Goal: Task Accomplishment & Management: Use online tool/utility

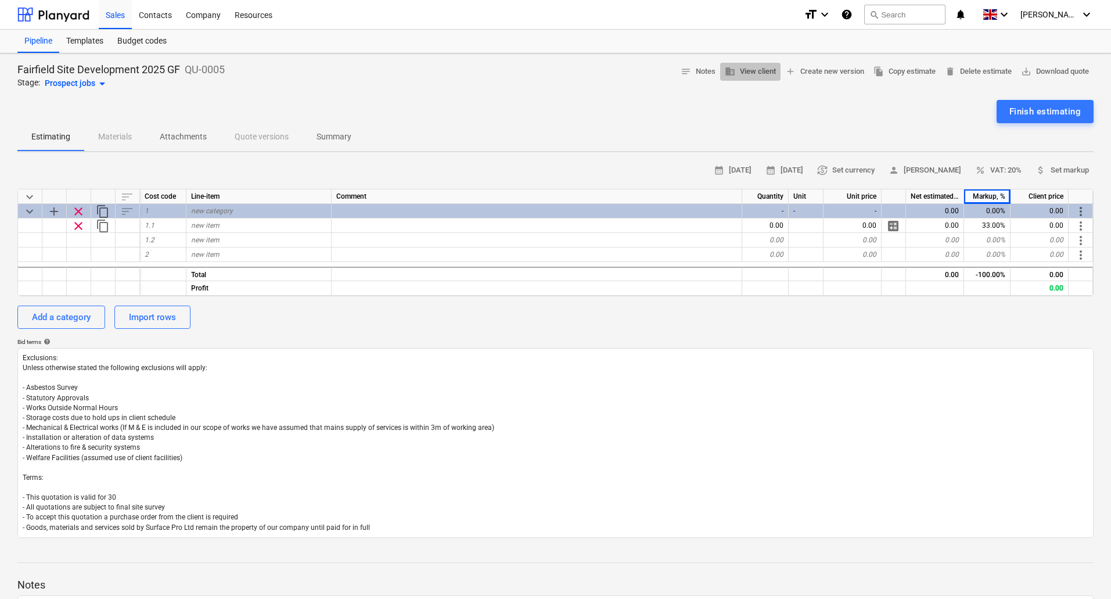
click at [742, 71] on span "business View client" at bounding box center [750, 71] width 51 height 13
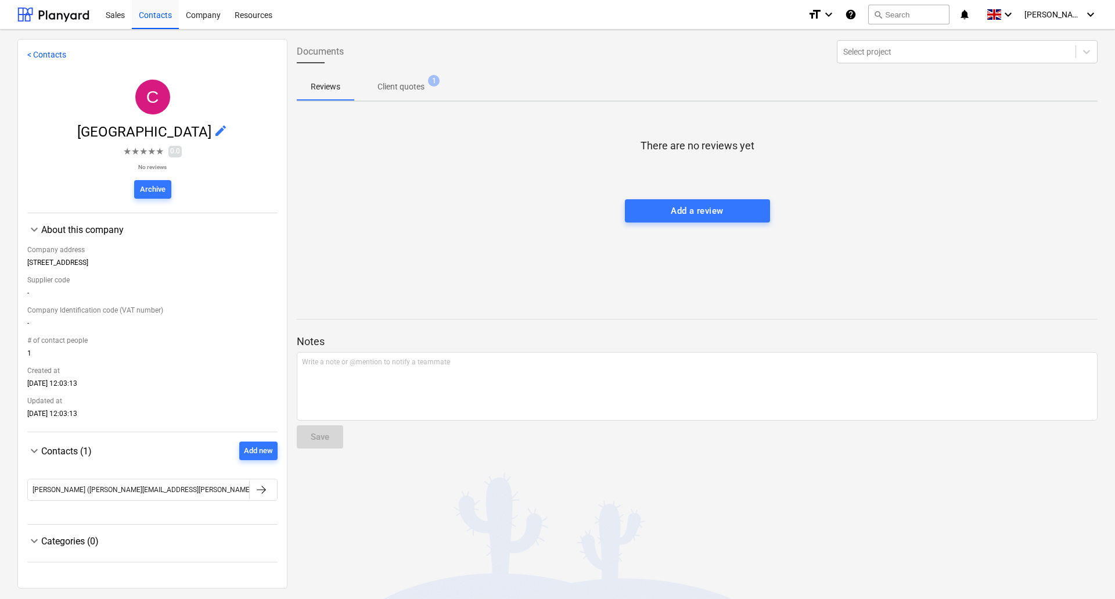
click at [42, 55] on link "< Contacts" at bounding box center [46, 54] width 39 height 9
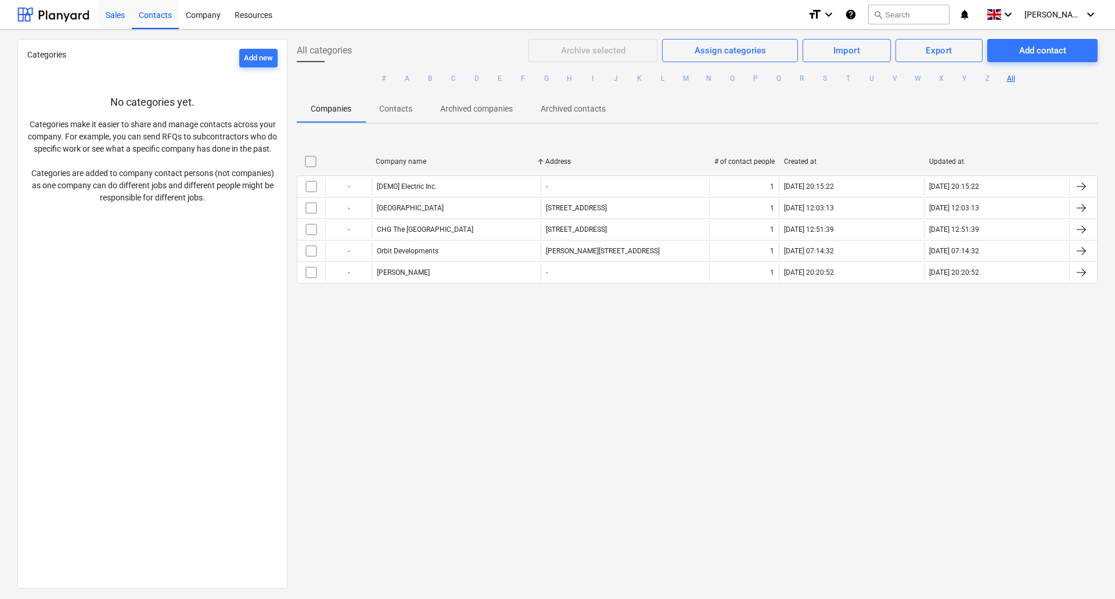
click at [116, 20] on div "Sales" at bounding box center [115, 14] width 33 height 30
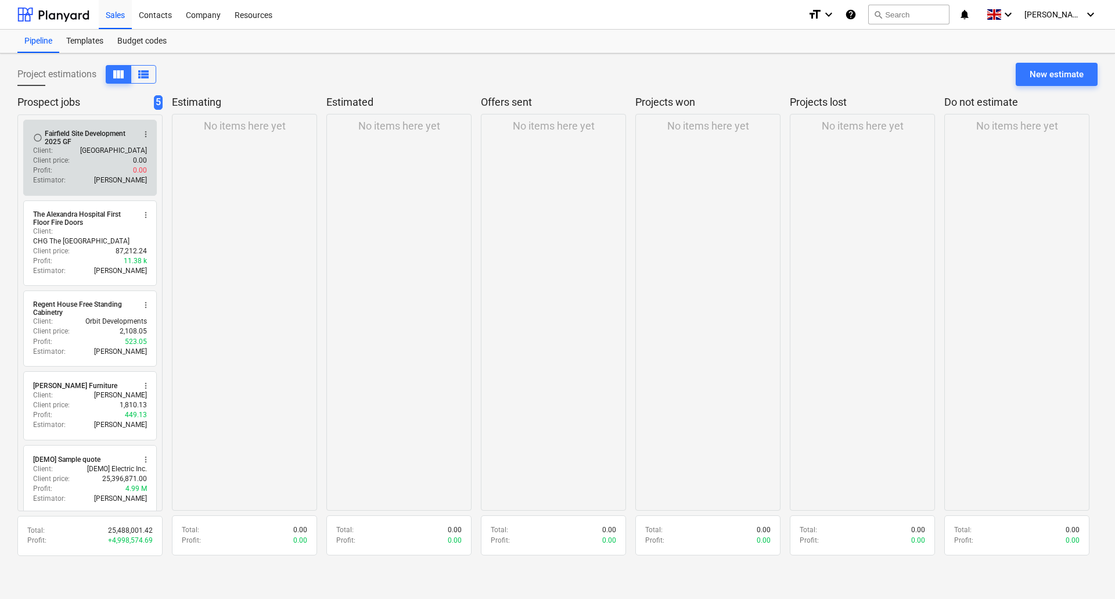
click at [71, 141] on div "Fairfield Site Development 2025 GF" at bounding box center [89, 138] width 89 height 16
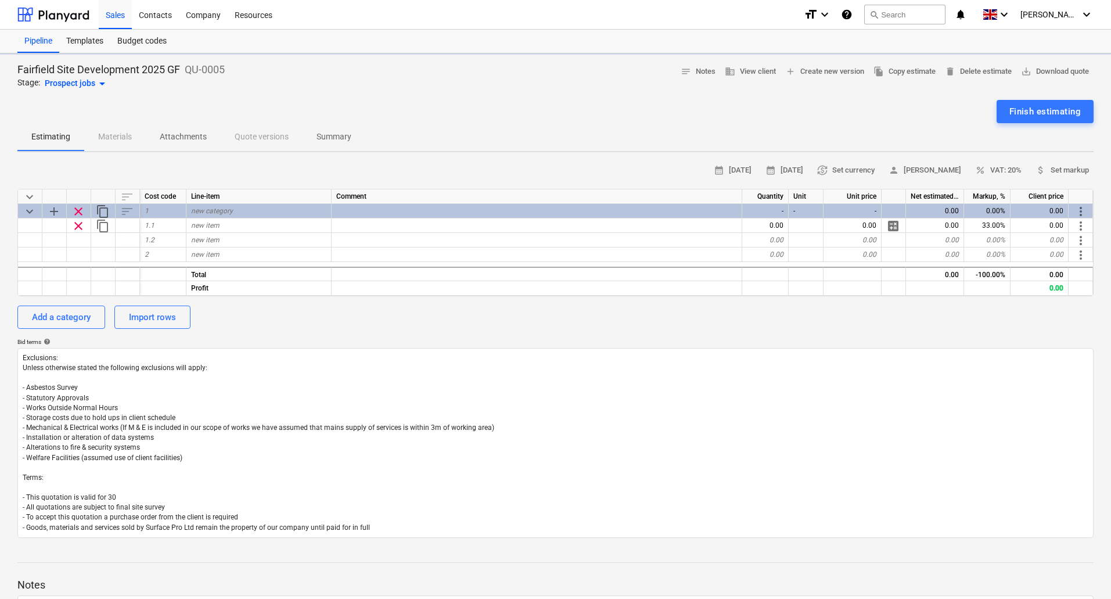
type textarea "x"
click at [696, 68] on span "notes Notes" at bounding box center [698, 71] width 35 height 13
click at [329, 137] on p "Summary" at bounding box center [334, 137] width 35 height 12
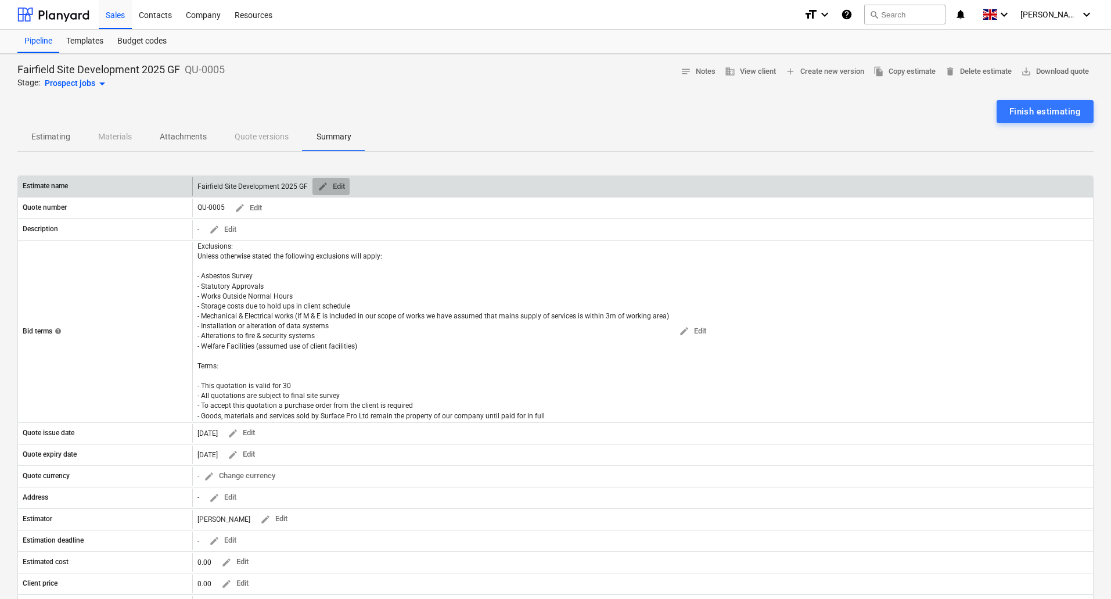
click at [324, 187] on span "edit" at bounding box center [323, 186] width 10 height 10
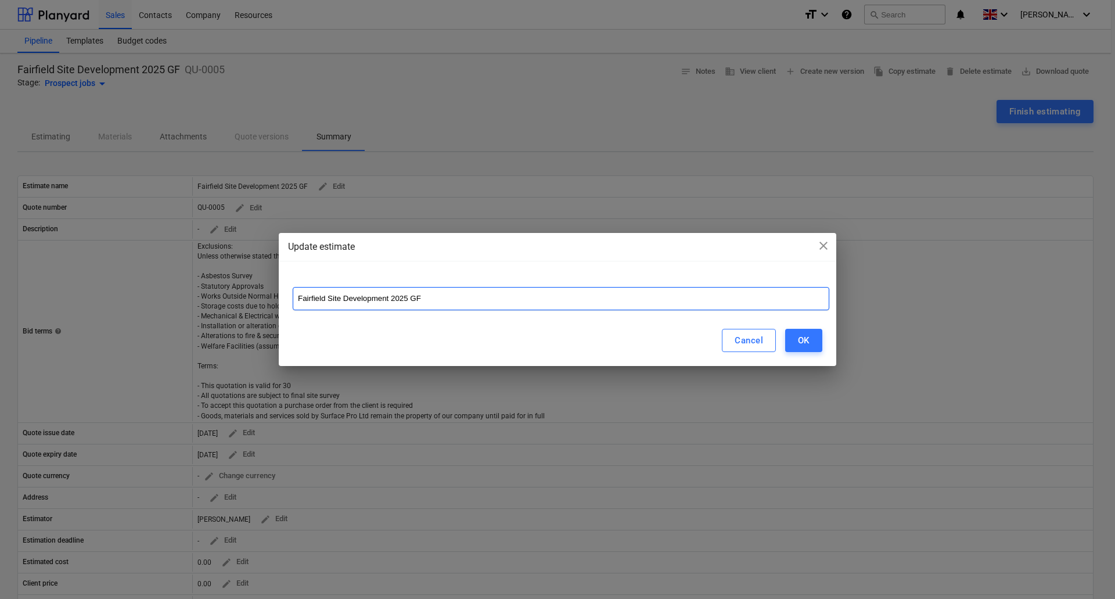
click at [438, 299] on input "Fairfield Site Development 2025 GF" at bounding box center [561, 298] width 537 height 23
type input "Fairfield Site Development 2025 GF OP Reception Area"
click at [802, 346] on div "OK" at bounding box center [804, 340] width 12 height 15
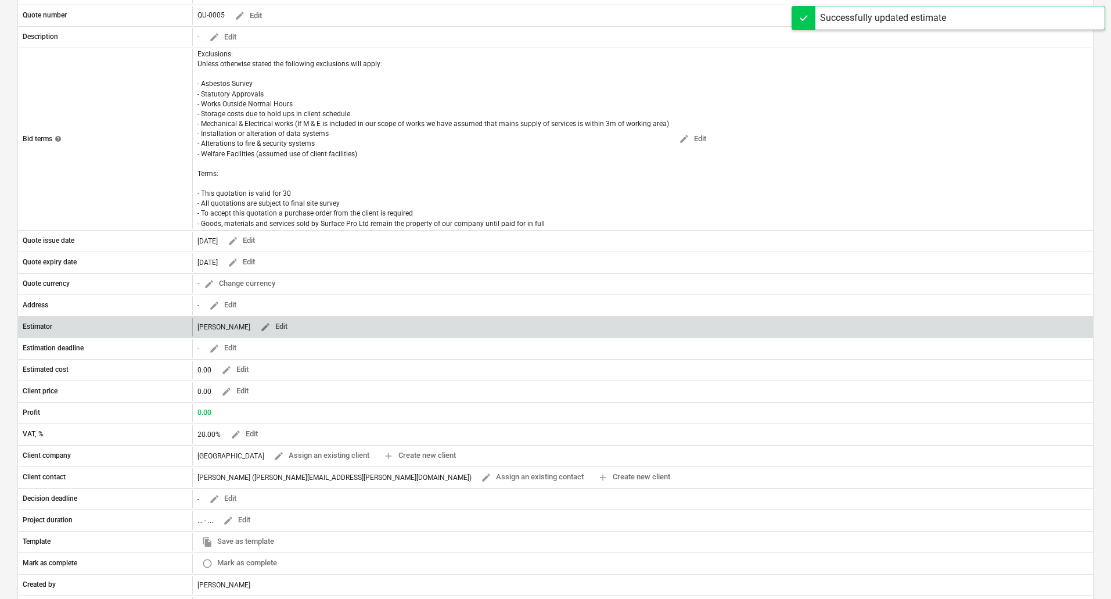
scroll to position [232, 0]
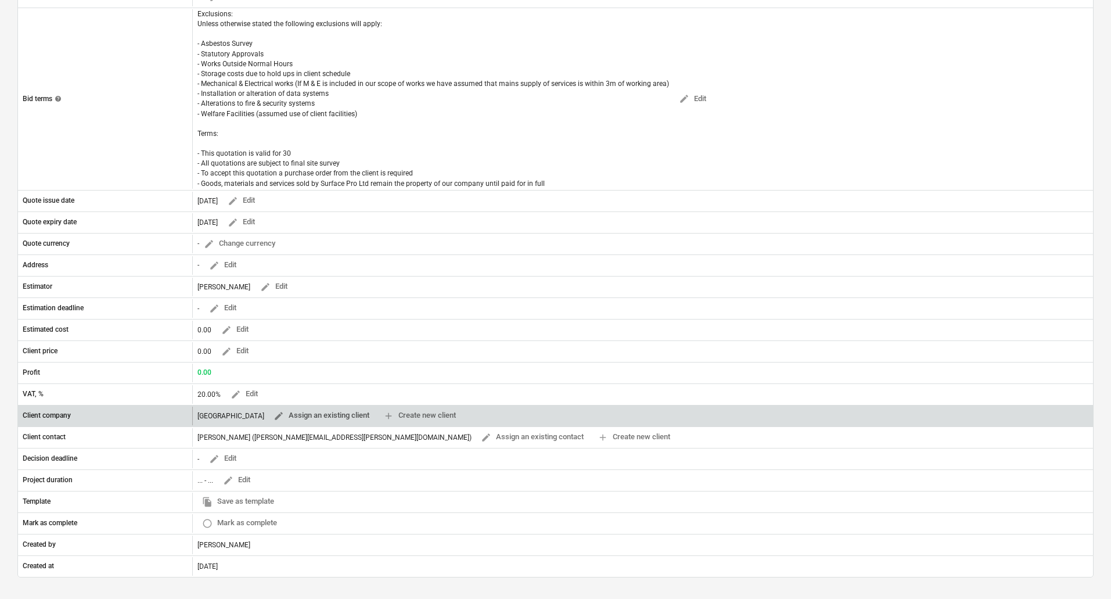
click at [356, 415] on span "edit Assign an existing client" at bounding box center [322, 415] width 96 height 13
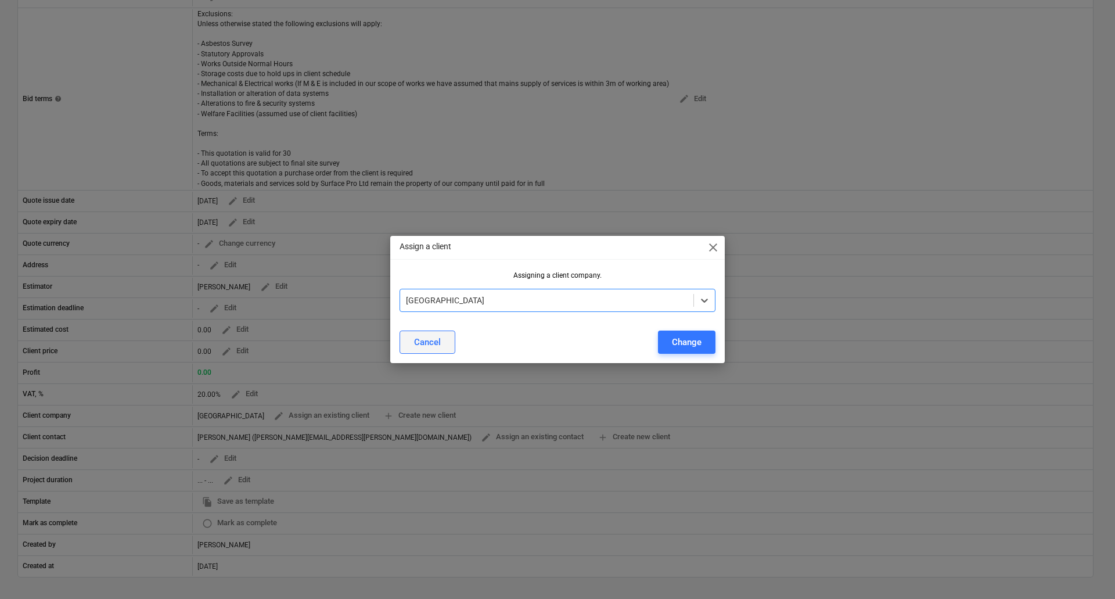
click at [441, 339] on button "Cancel" at bounding box center [428, 341] width 56 height 23
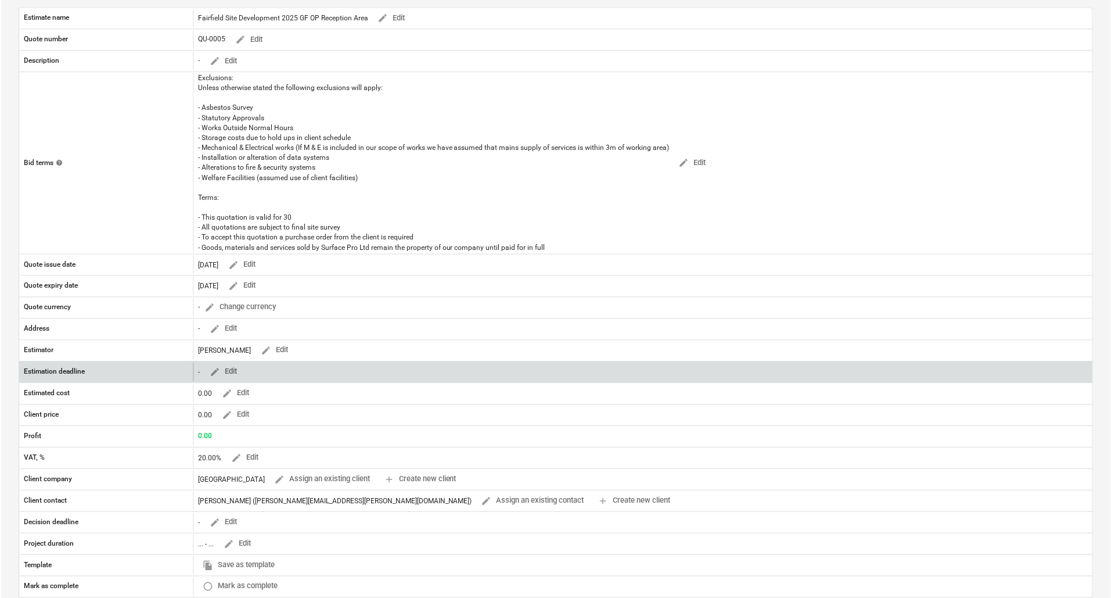
scroll to position [0, 0]
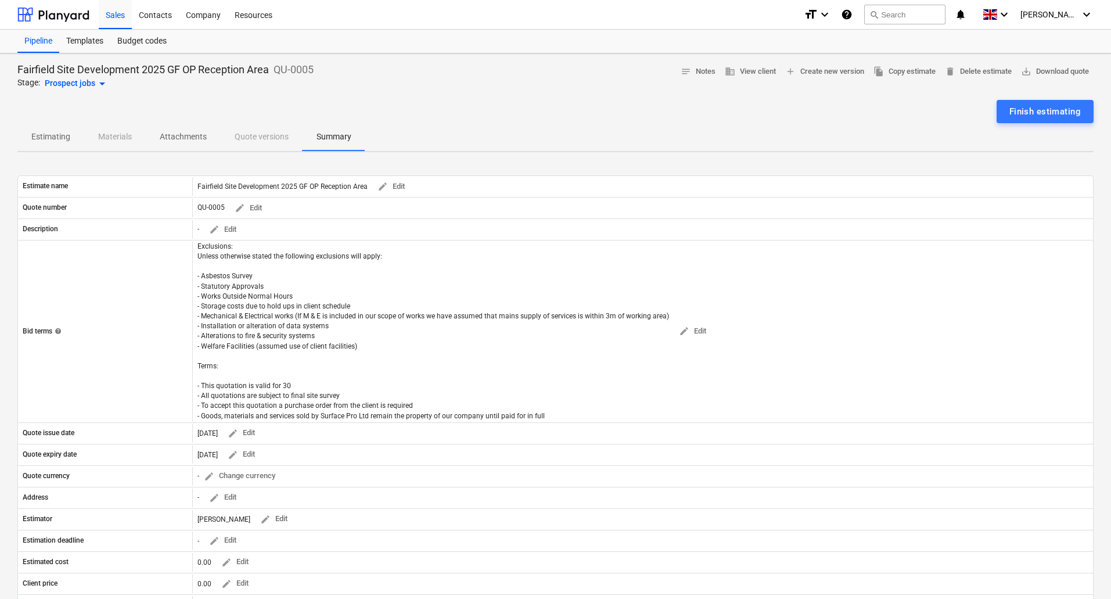
click at [58, 136] on p "Estimating" at bounding box center [50, 137] width 39 height 12
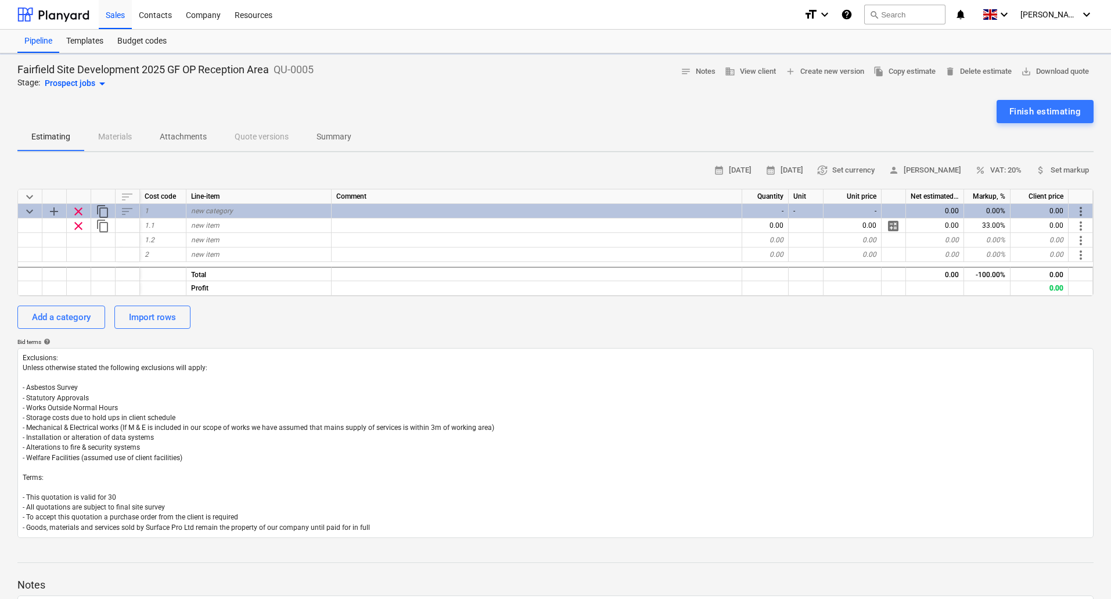
type textarea "x"
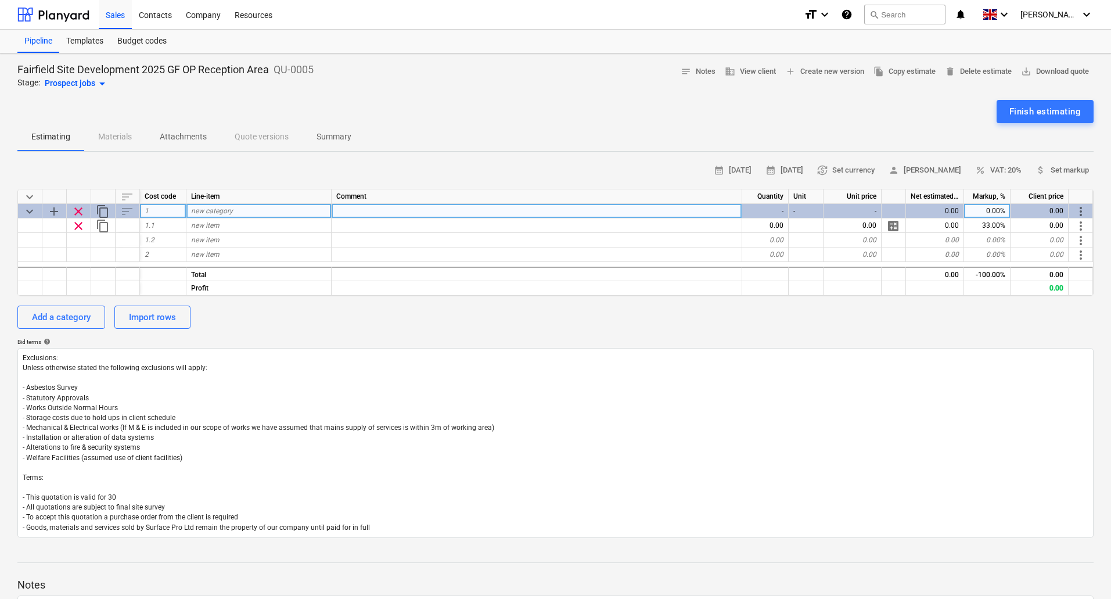
click at [229, 210] on span "new category" at bounding box center [212, 211] width 42 height 8
type input "DEMOLITIONS"
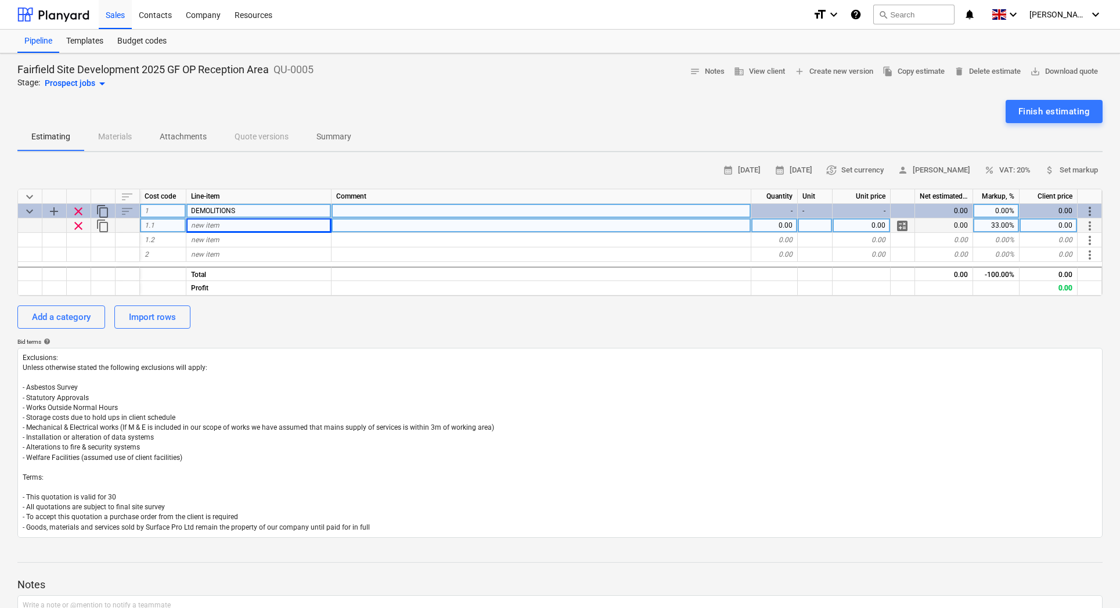
type textarea "x"
